Goal: Information Seeking & Learning: Learn about a topic

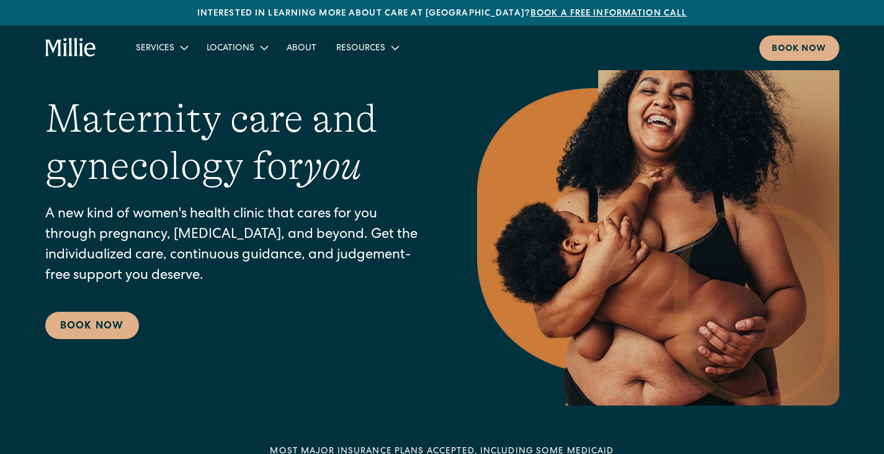
scroll to position [82, 0]
click at [166, 55] on div "Services" at bounding box center [161, 47] width 71 height 20
click at [179, 52] on icon at bounding box center [184, 47] width 15 height 15
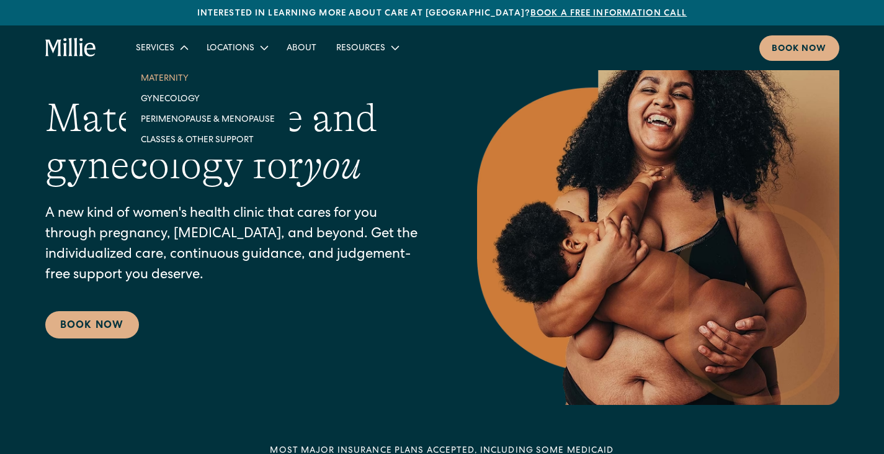
click at [174, 82] on link "Maternity" at bounding box center [208, 78] width 154 height 20
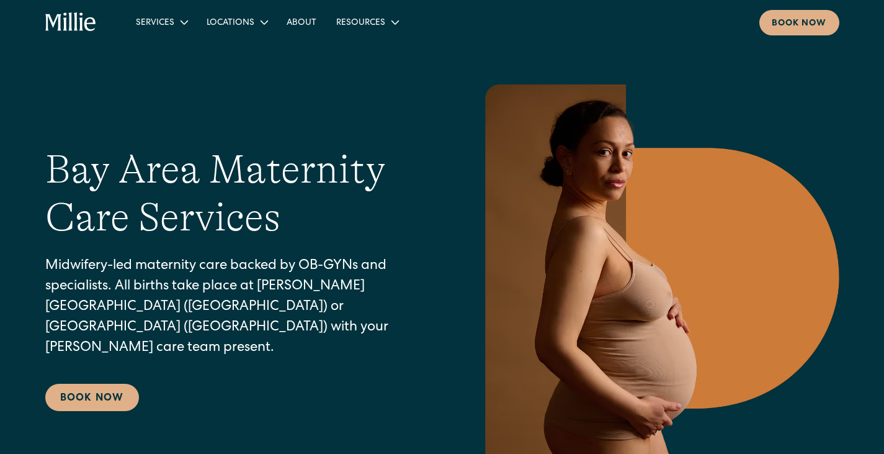
click at [171, 23] on div "Services" at bounding box center [155, 23] width 38 height 13
click at [185, 32] on div "Services" at bounding box center [161, 22] width 71 height 20
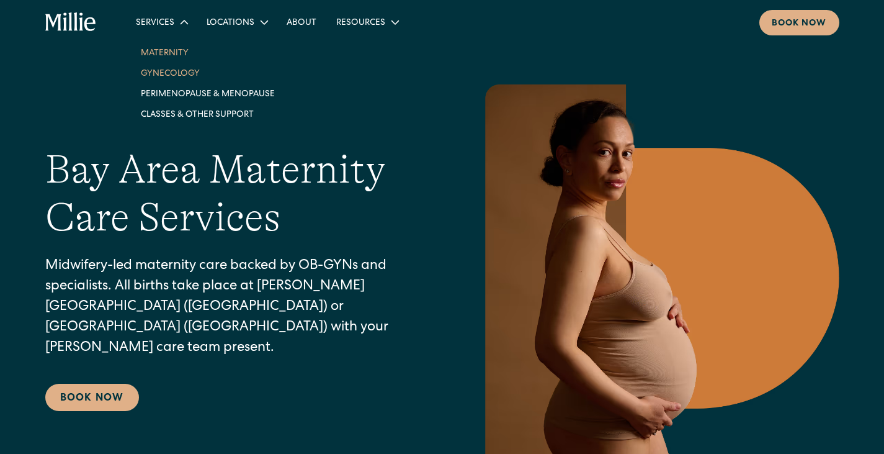
click at [178, 71] on link "Gynecology" at bounding box center [208, 73] width 154 height 20
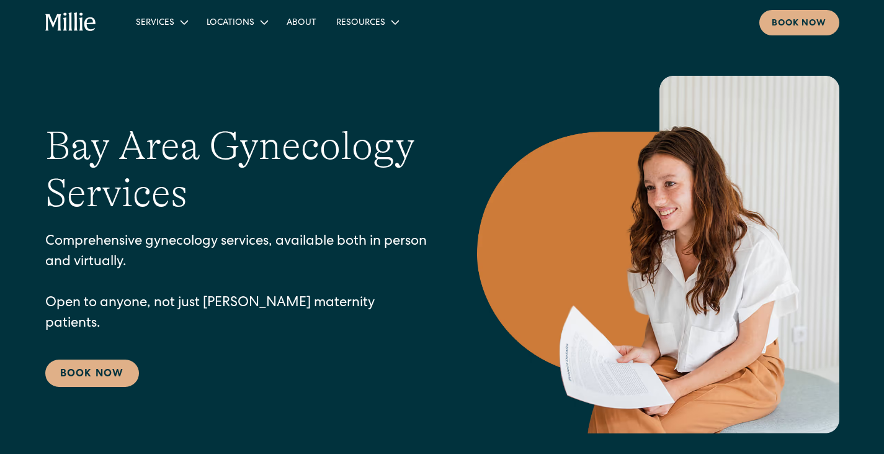
click at [686, 204] on img at bounding box center [658, 255] width 362 height 358
